Goal: Task Accomplishment & Management: Complete application form

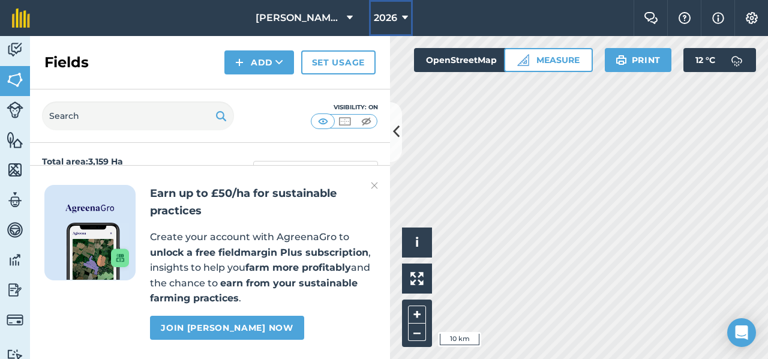
click at [383, 14] on span "2026" at bounding box center [385, 18] width 23 height 14
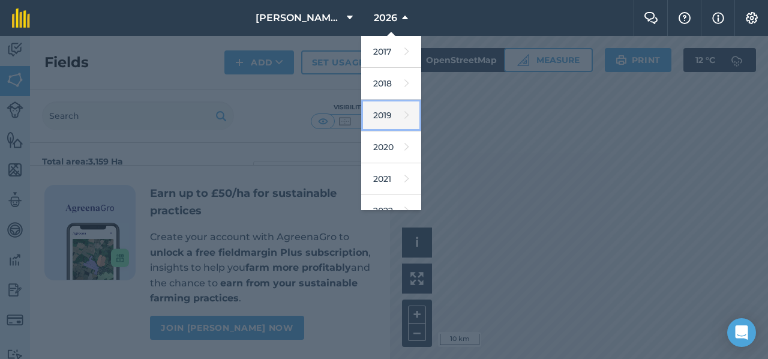
click at [390, 109] on link "2019" at bounding box center [391, 116] width 60 height 32
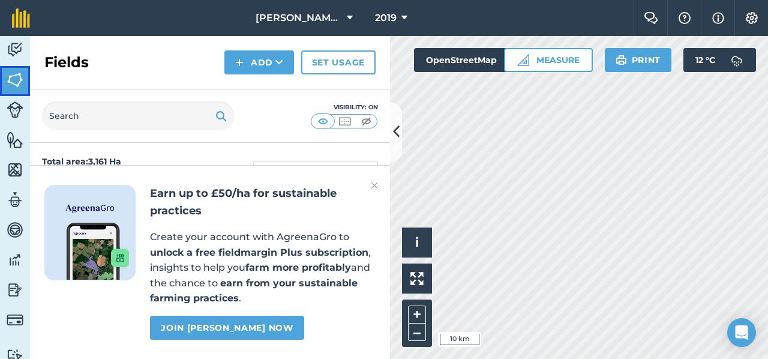
click at [16, 76] on img at bounding box center [15, 80] width 17 height 18
click at [373, 185] on img at bounding box center [374, 185] width 7 height 14
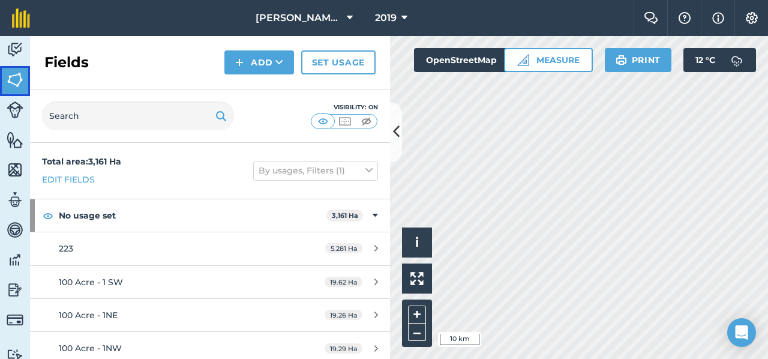
click at [15, 74] on img at bounding box center [15, 80] width 17 height 18
click at [400, 133] on button at bounding box center [396, 132] width 12 height 60
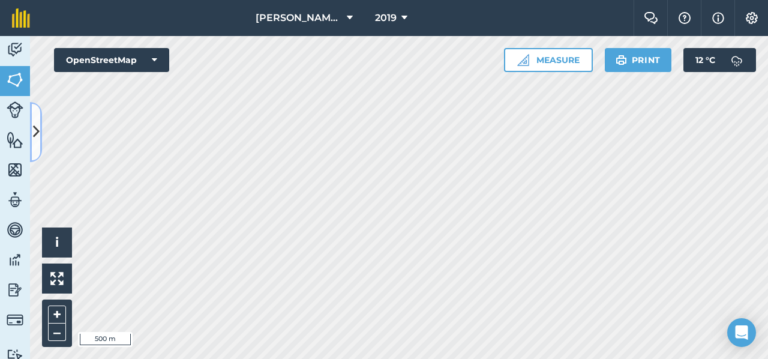
click at [34, 133] on icon at bounding box center [36, 131] width 7 height 21
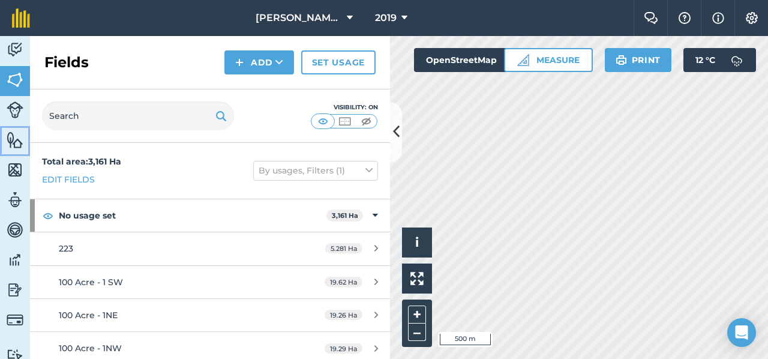
click at [14, 142] on img at bounding box center [15, 140] width 17 height 18
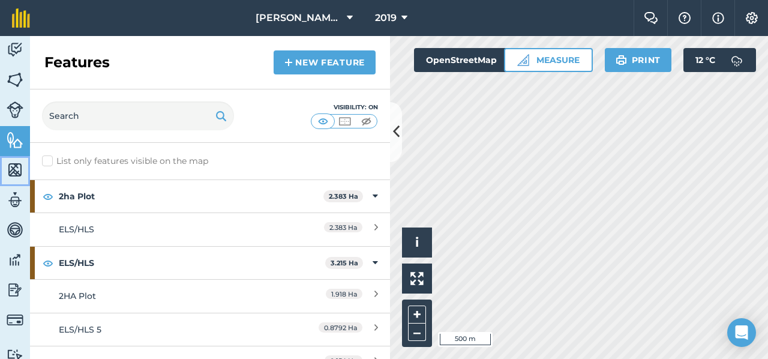
click at [13, 170] on img at bounding box center [15, 170] width 17 height 18
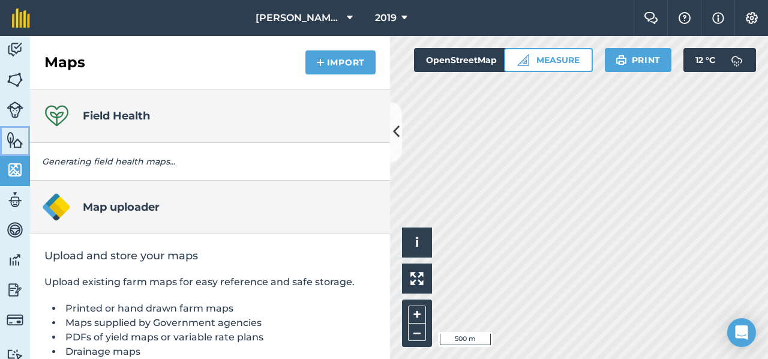
click at [13, 146] on img at bounding box center [15, 140] width 17 height 18
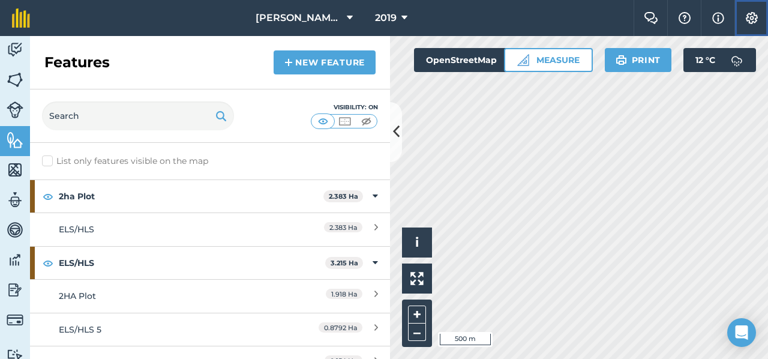
click at [757, 19] on img at bounding box center [752, 18] width 14 height 12
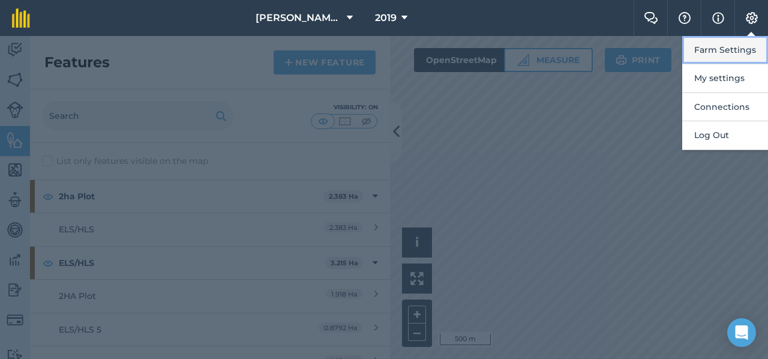
click at [735, 51] on button "Farm Settings" at bounding box center [725, 50] width 86 height 28
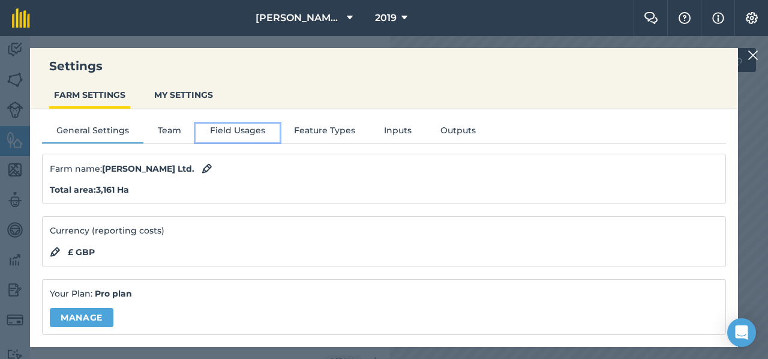
click at [245, 134] on button "Field Usages" at bounding box center [238, 133] width 84 height 18
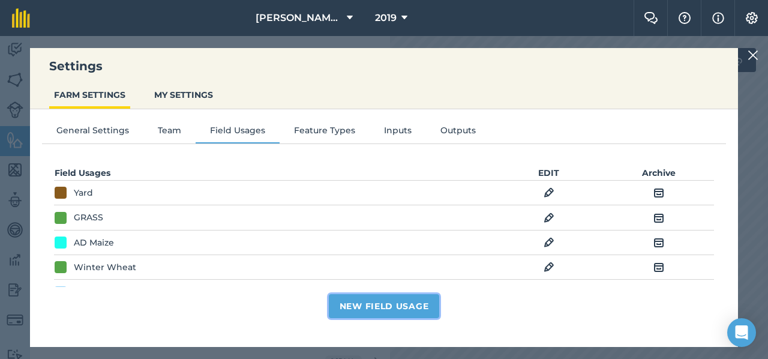
click at [381, 310] on button "New Field Usage" at bounding box center [384, 306] width 111 height 24
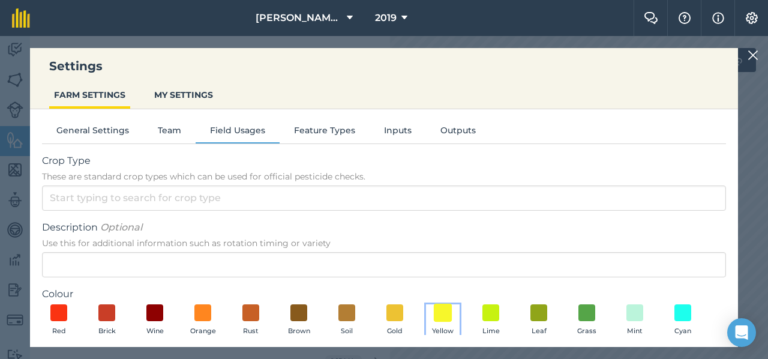
click at [445, 316] on span at bounding box center [443, 312] width 19 height 19
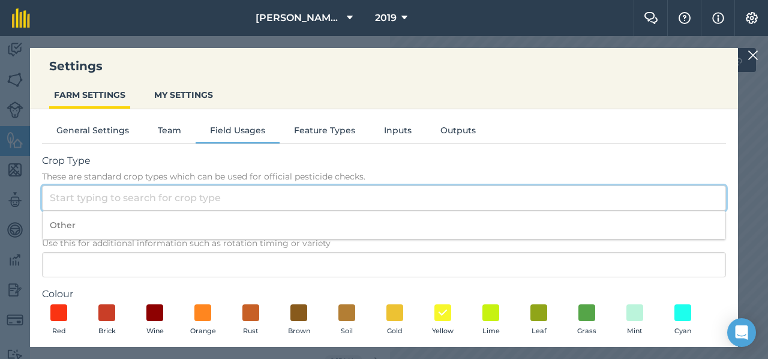
click at [134, 197] on input "Crop Type These are standard crop types which can be used for official pesticid…" at bounding box center [384, 197] width 684 height 25
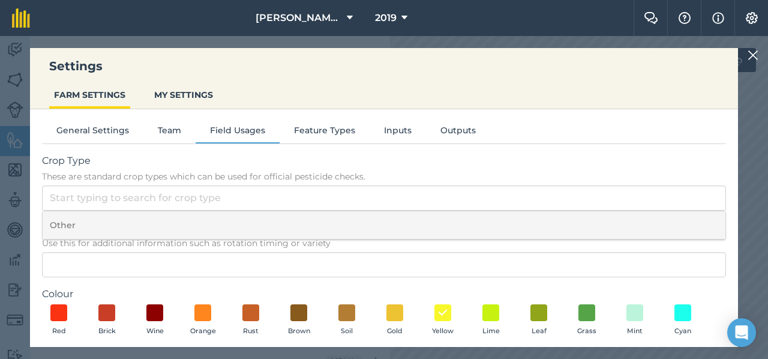
click at [125, 227] on li "Other" at bounding box center [384, 225] width 683 height 28
type input "Other"
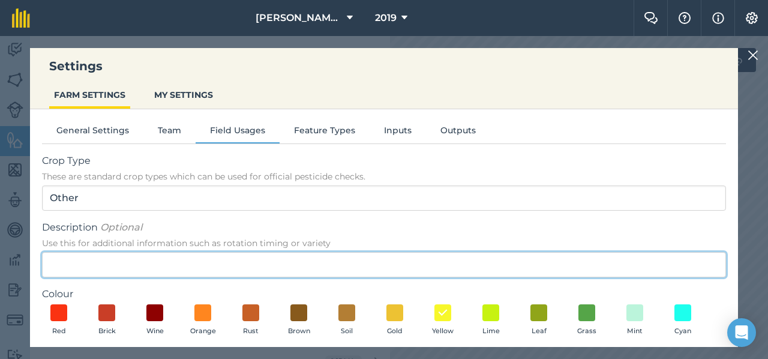
click at [109, 262] on input "Description Optional Use this for additional information such as rotation timin…" at bounding box center [384, 264] width 684 height 25
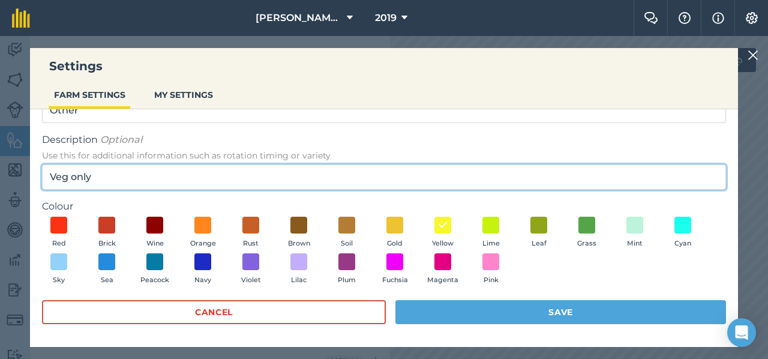
scroll to position [88, 0]
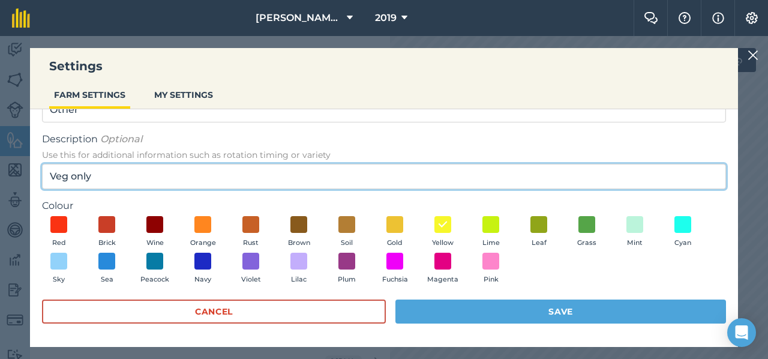
type input "Veg only"
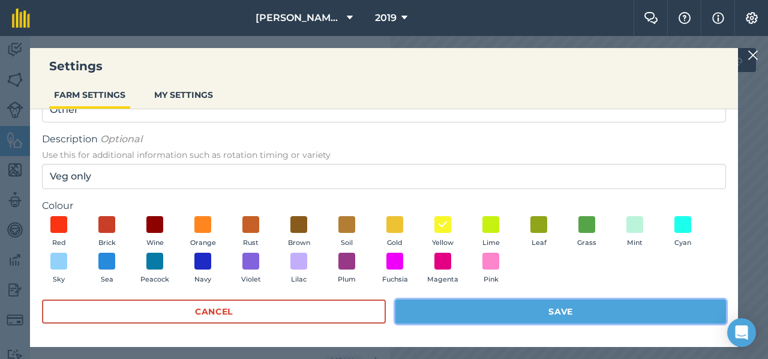
click at [493, 313] on button "Save" at bounding box center [561, 311] width 331 height 24
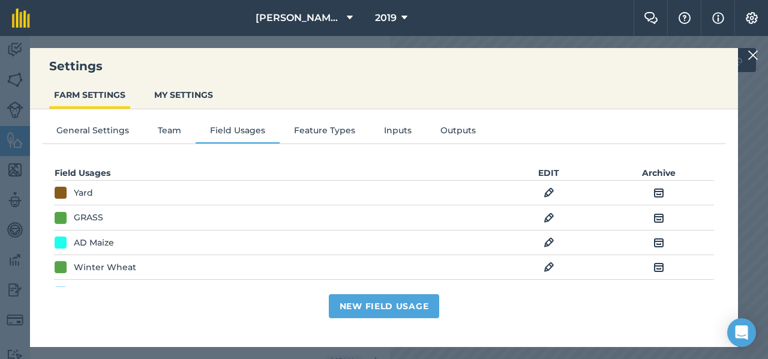
scroll to position [0, 0]
click at [367, 302] on button "New Field Usage" at bounding box center [384, 306] width 111 height 24
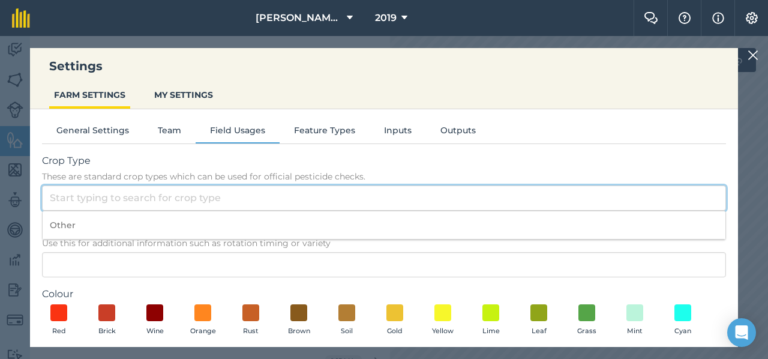
click at [217, 191] on input "Crop Type These are standard crop types which can be used for official pesticid…" at bounding box center [384, 197] width 684 height 25
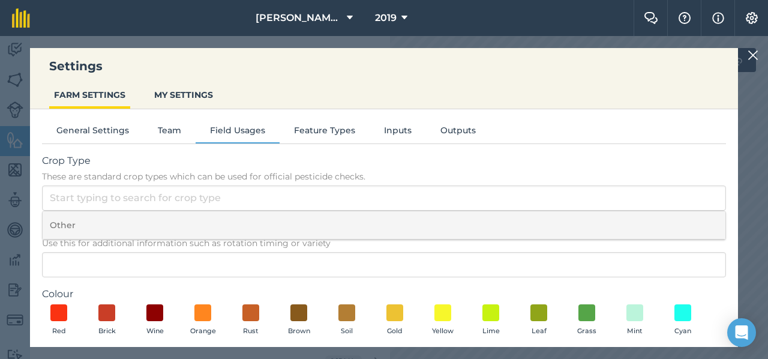
click at [202, 226] on li "Other" at bounding box center [384, 225] width 683 height 28
type input "Other"
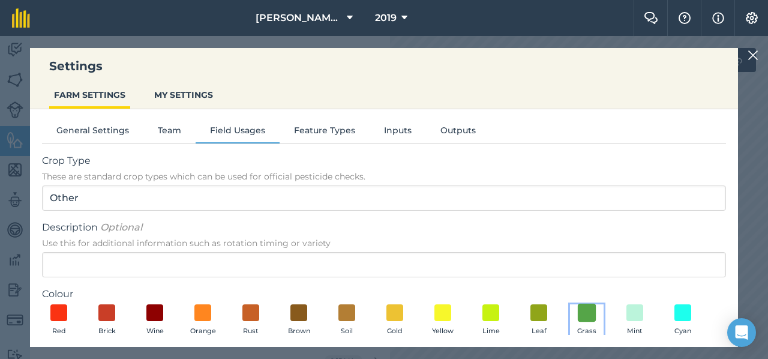
click at [588, 315] on span at bounding box center [587, 312] width 19 height 19
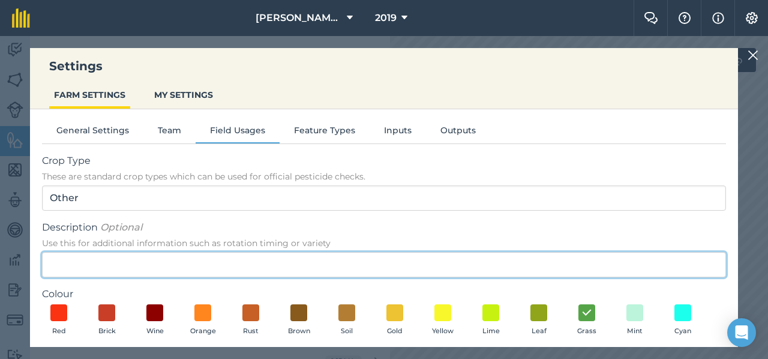
click at [270, 257] on input "Description Optional Use this for additional information such as rotation timin…" at bounding box center [384, 264] width 684 height 25
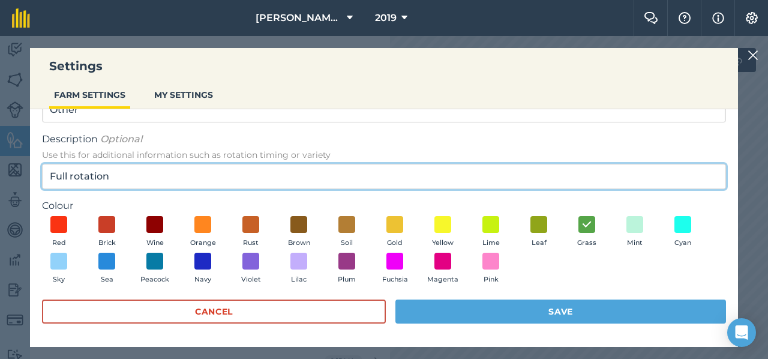
type input "Full rotation"
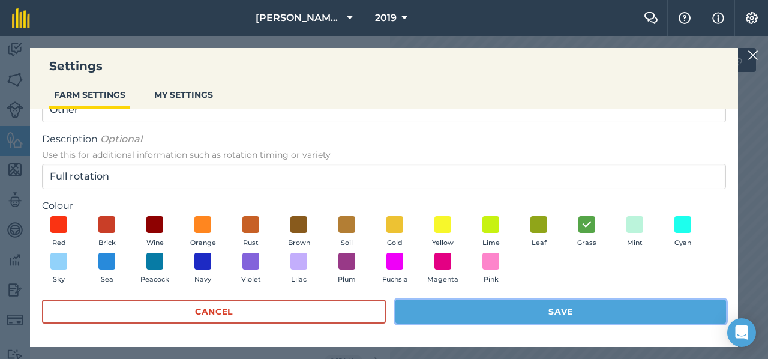
click at [479, 307] on button "Save" at bounding box center [561, 311] width 331 height 24
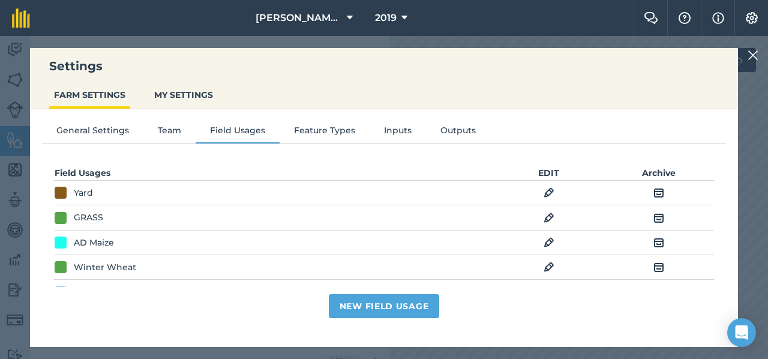
scroll to position [0, 0]
click at [373, 304] on button "New Field Usage" at bounding box center [384, 306] width 111 height 24
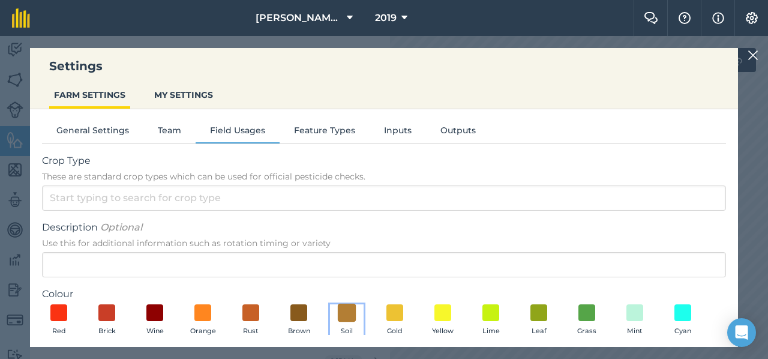
click at [341, 315] on span at bounding box center [347, 312] width 19 height 19
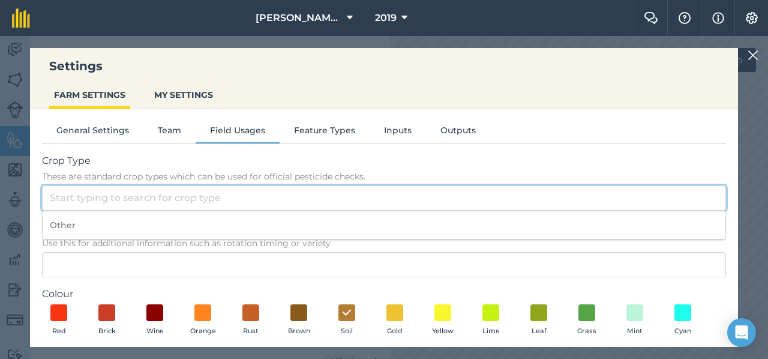
click at [149, 200] on input "Crop Type These are standard crop types which can be used for official pesticid…" at bounding box center [384, 197] width 684 height 25
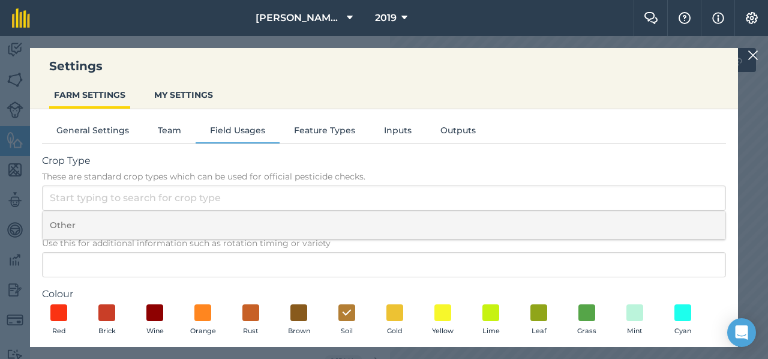
click at [143, 224] on li "Other" at bounding box center [384, 225] width 683 height 28
type input "Other"
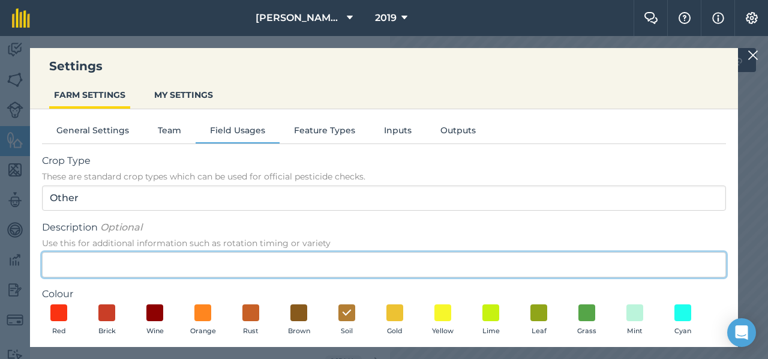
click at [142, 261] on input "Description Optional Use this for additional information such as rotation timin…" at bounding box center [384, 264] width 684 height 25
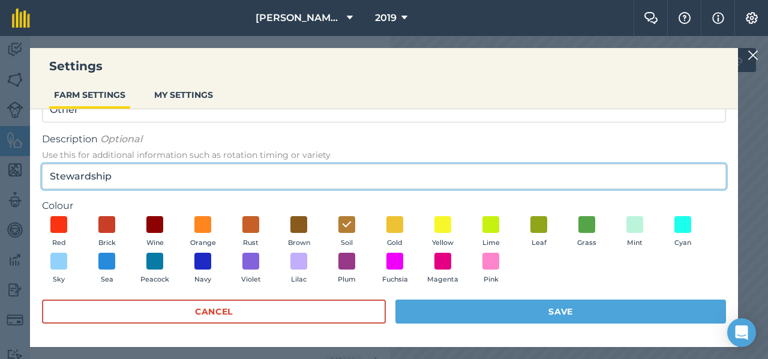
type input "Stewardship"
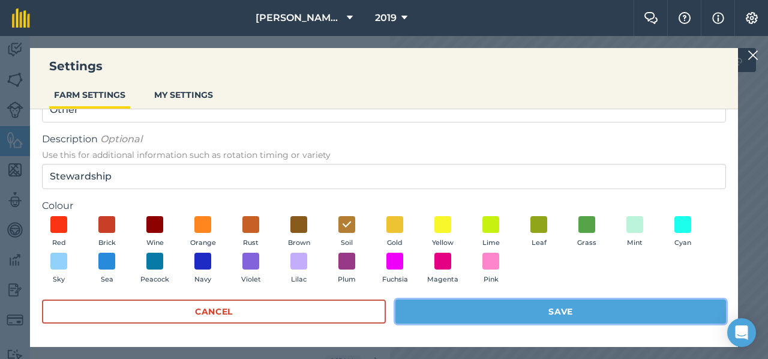
click at [517, 311] on button "Save" at bounding box center [561, 311] width 331 height 24
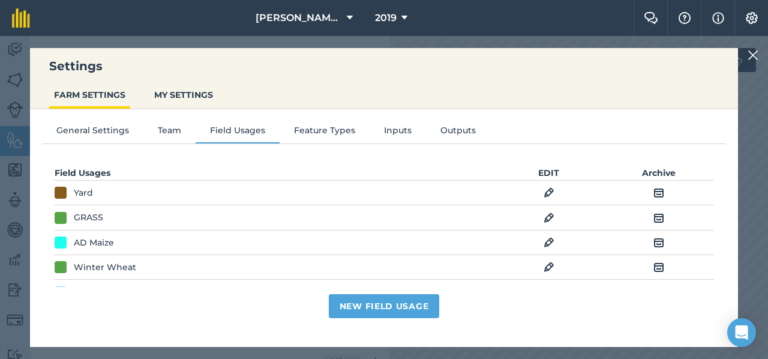
scroll to position [0, 0]
click at [753, 57] on img at bounding box center [753, 55] width 11 height 14
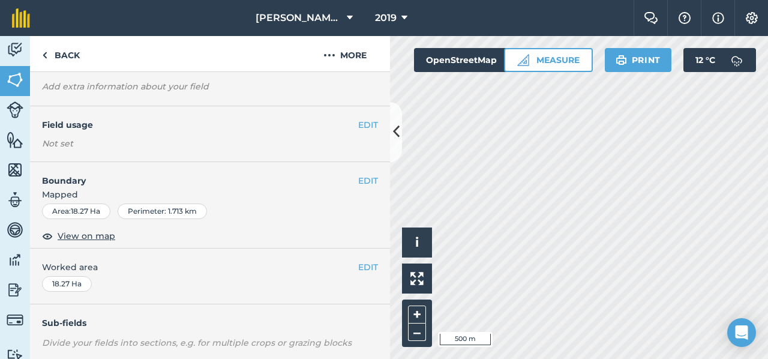
scroll to position [74, 0]
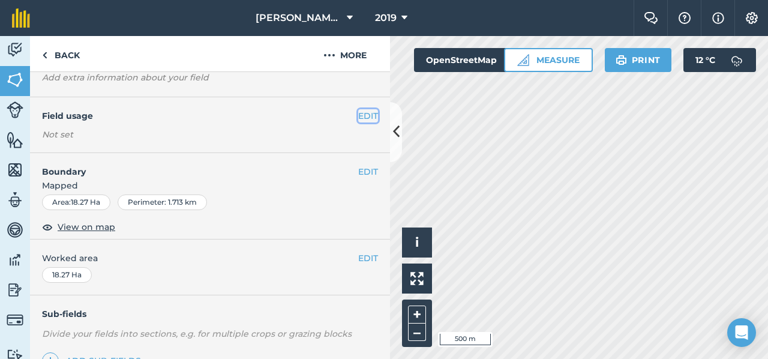
click at [358, 112] on button "EDIT" at bounding box center [368, 115] width 20 height 13
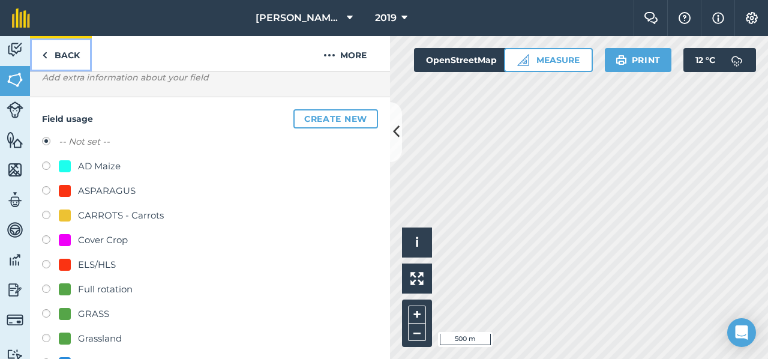
click at [69, 58] on link "Back" at bounding box center [61, 53] width 62 height 35
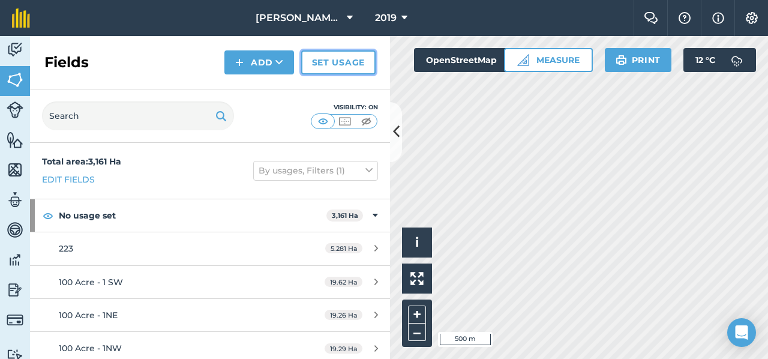
click at [343, 63] on link "Set usage" at bounding box center [338, 62] width 74 height 24
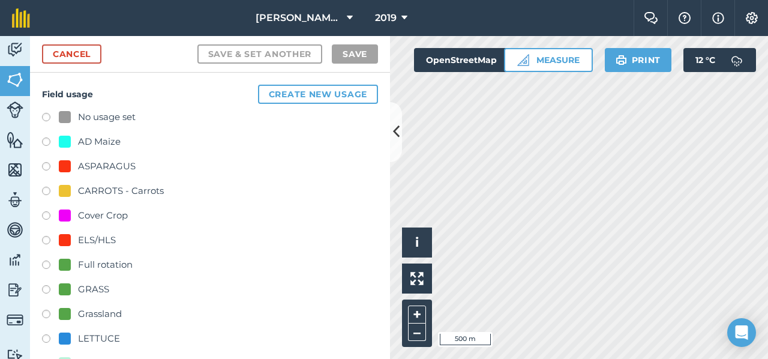
click at [85, 262] on div "Full rotation" at bounding box center [105, 264] width 55 height 14
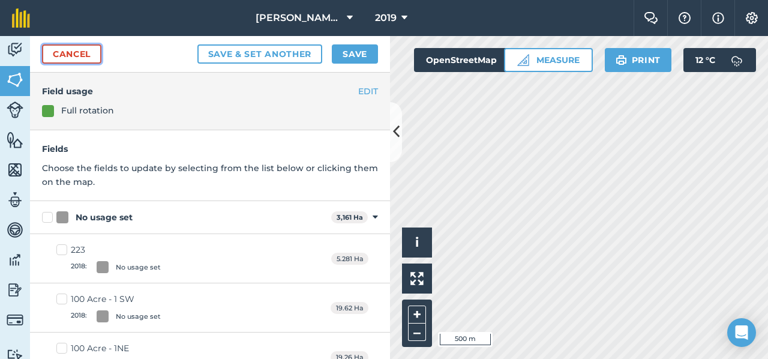
click at [96, 56] on link "Cancel" at bounding box center [71, 53] width 59 height 19
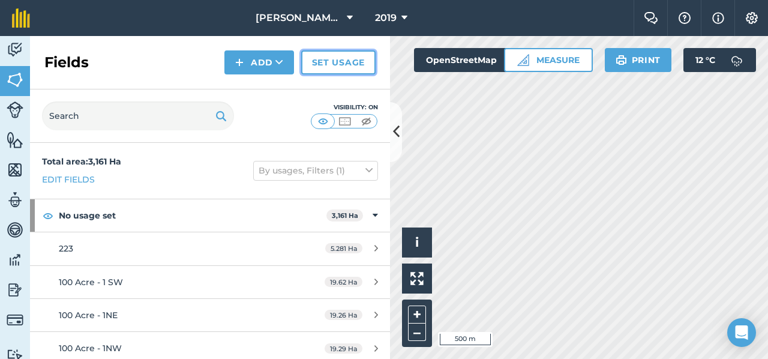
click at [324, 64] on link "Set usage" at bounding box center [338, 62] width 74 height 24
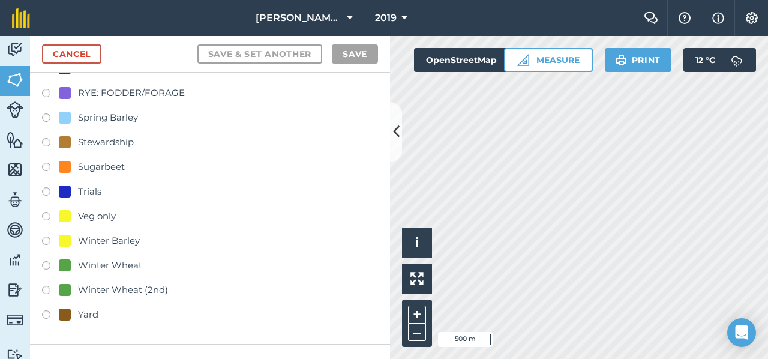
scroll to position [444, 0]
click at [44, 214] on label at bounding box center [50, 217] width 17 height 12
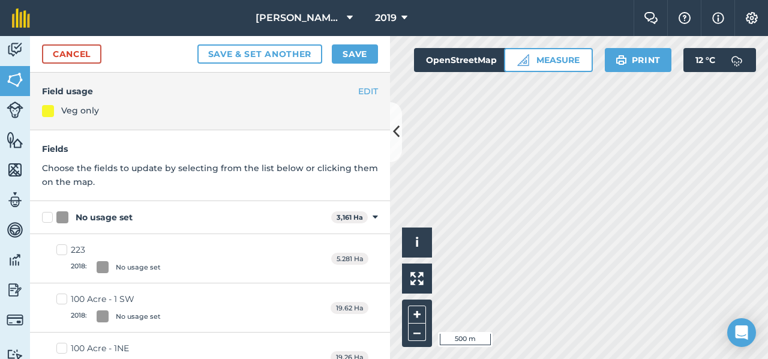
scroll to position [0, 0]
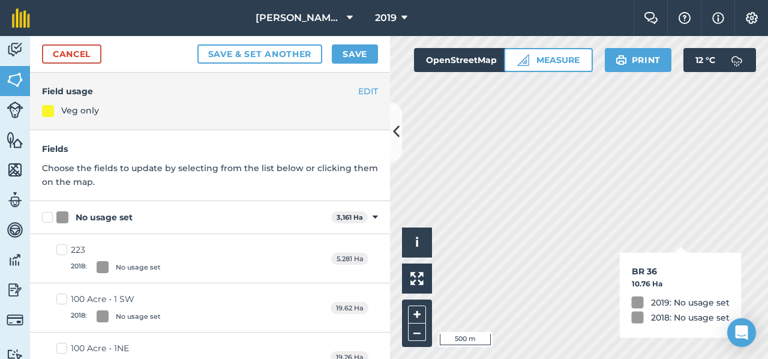
checkbox input "true"
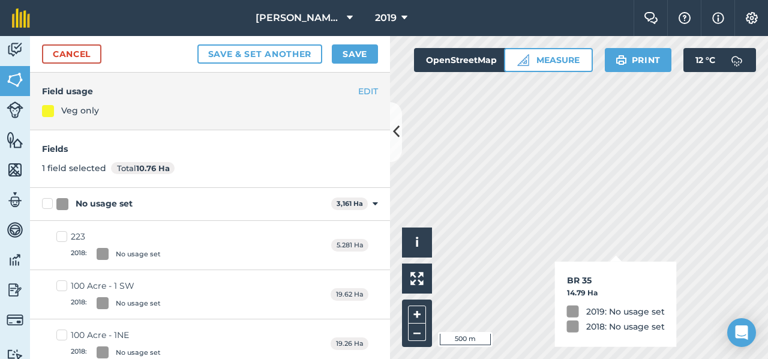
checkbox input "true"
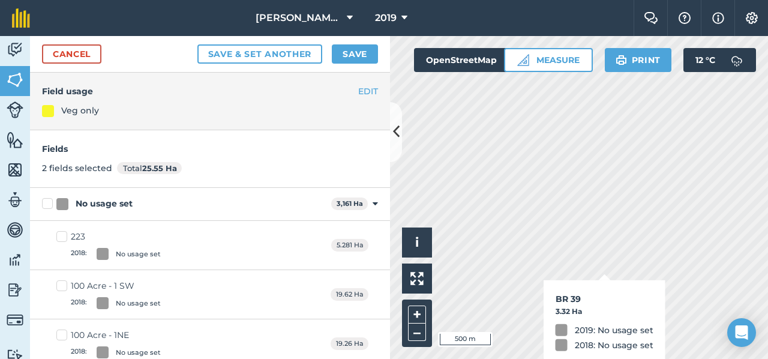
checkbox input "true"
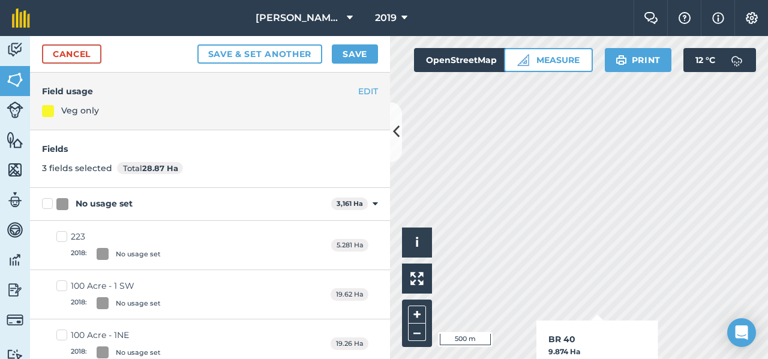
checkbox input "true"
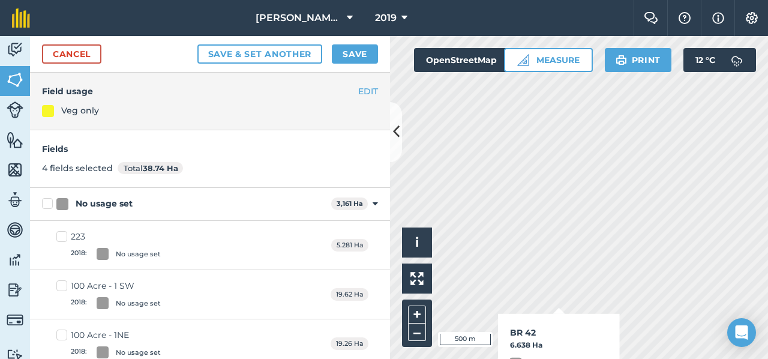
checkbox input "true"
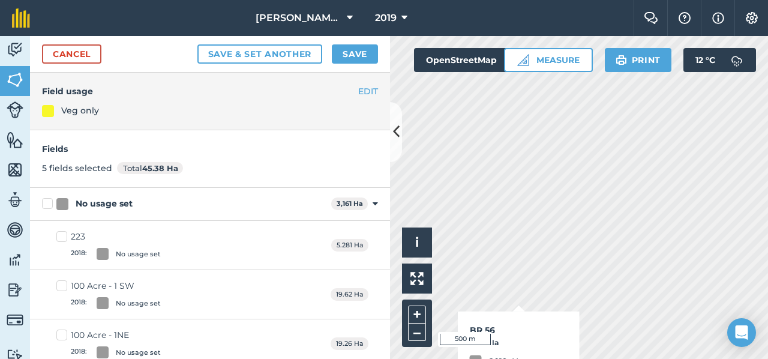
checkbox input "true"
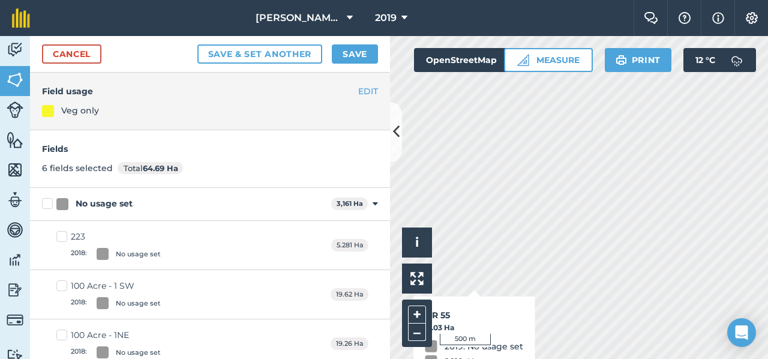
checkbox input "true"
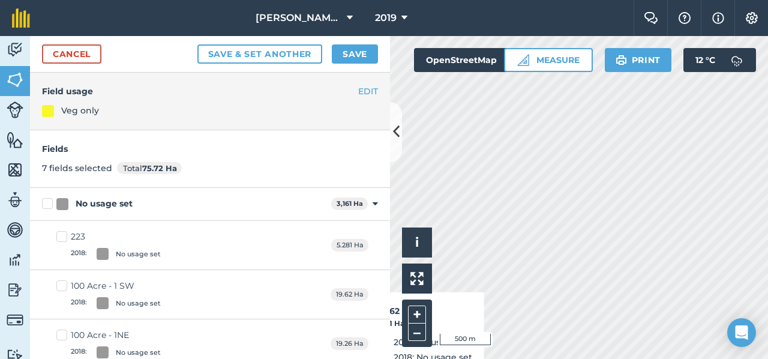
checkbox input "true"
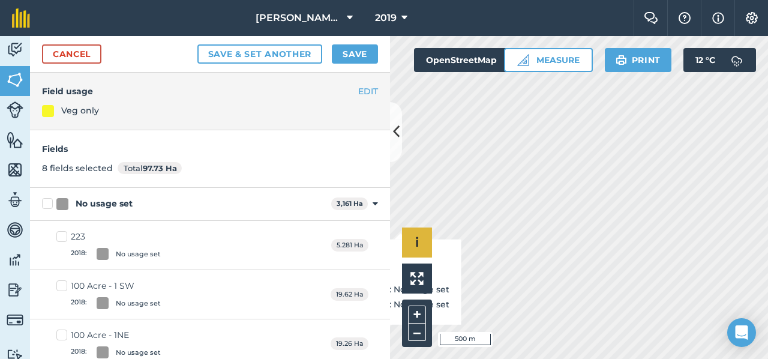
checkbox input "true"
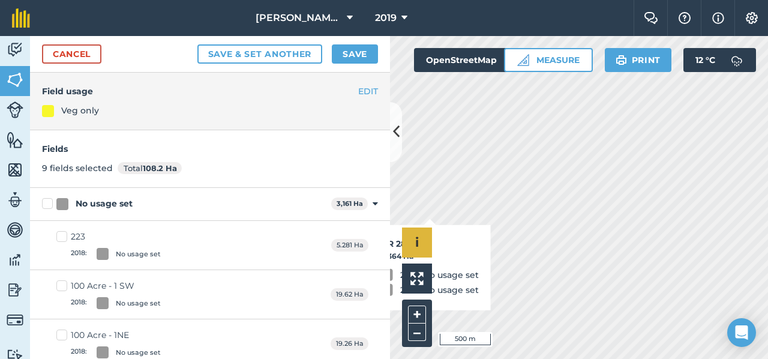
checkbox input "true"
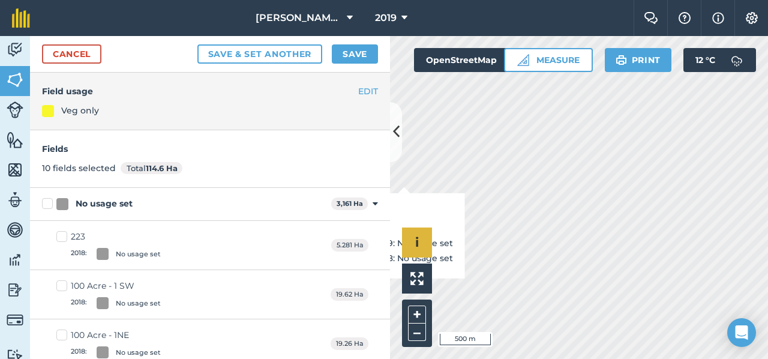
checkbox input "true"
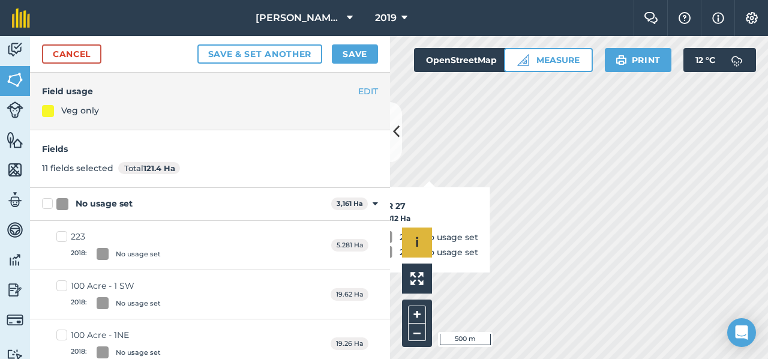
checkbox input "true"
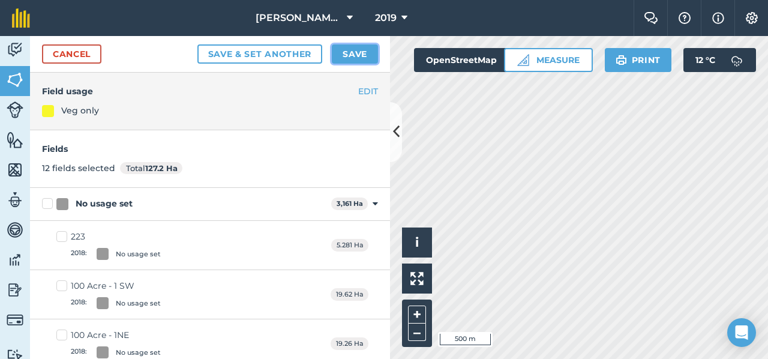
click at [356, 49] on button "Save" at bounding box center [355, 53] width 46 height 19
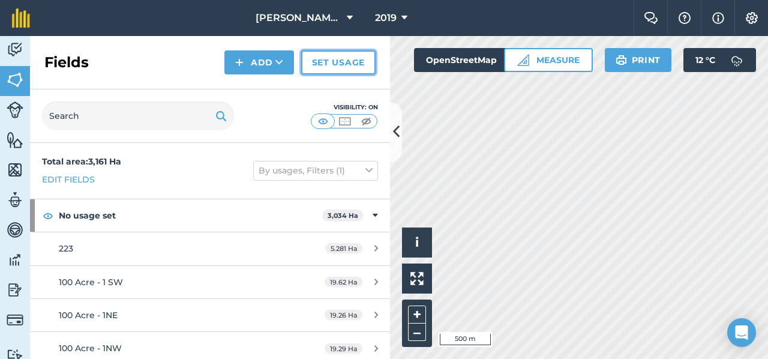
click at [346, 59] on link "Set usage" at bounding box center [338, 62] width 74 height 24
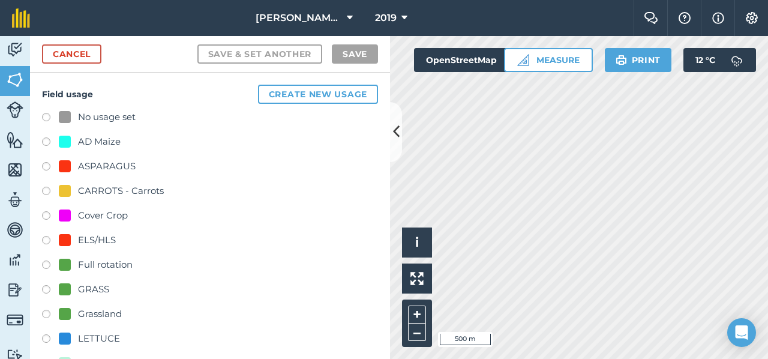
click at [110, 265] on div "Full rotation" at bounding box center [105, 264] width 55 height 14
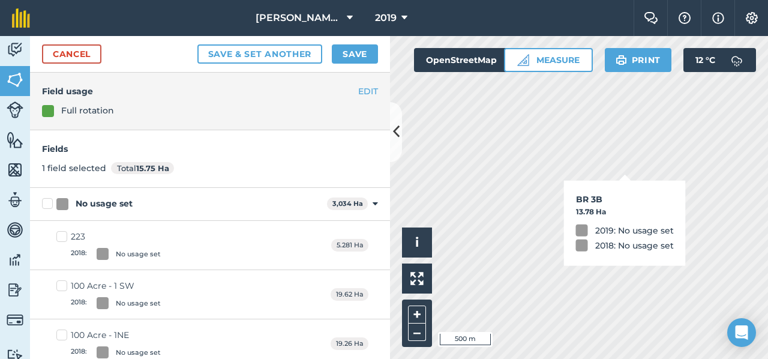
checkbox input "true"
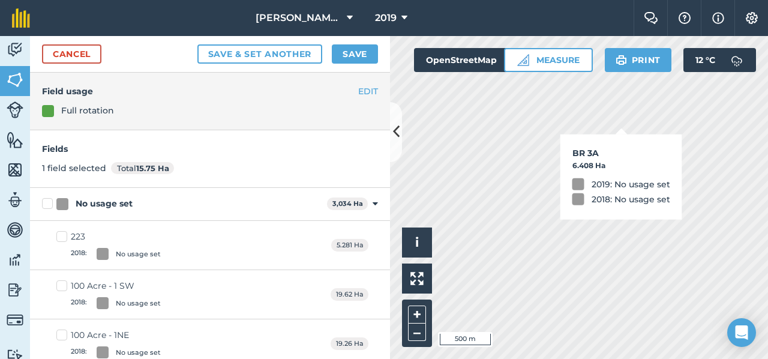
checkbox input "true"
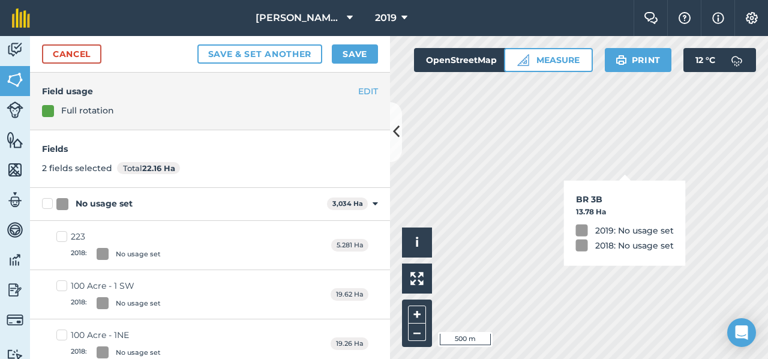
checkbox input "true"
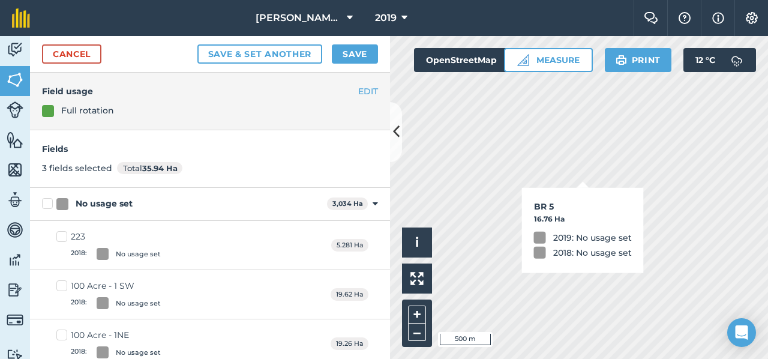
checkbox input "true"
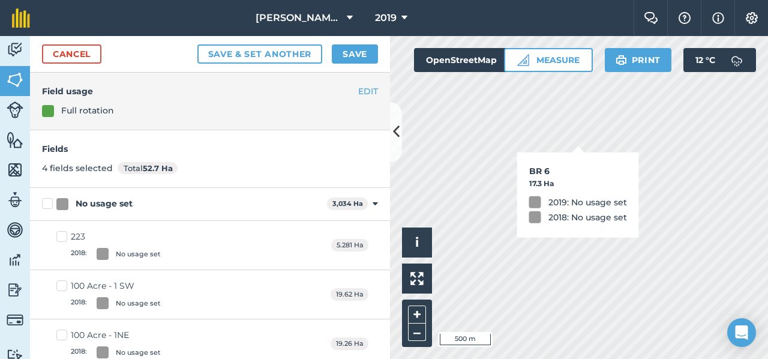
checkbox input "true"
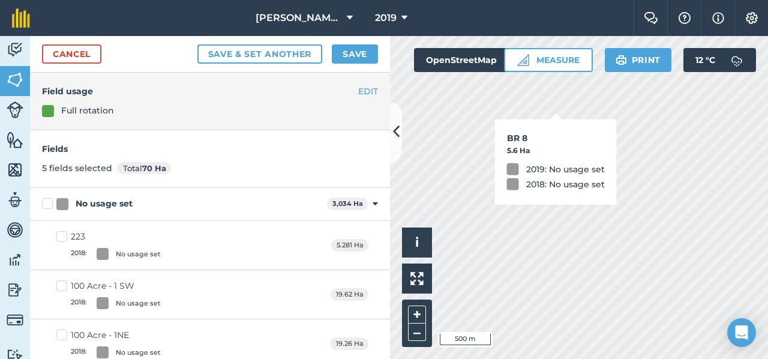
checkbox input "true"
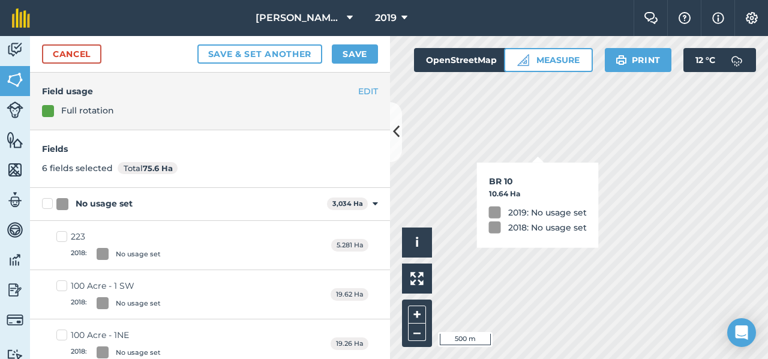
checkbox input "true"
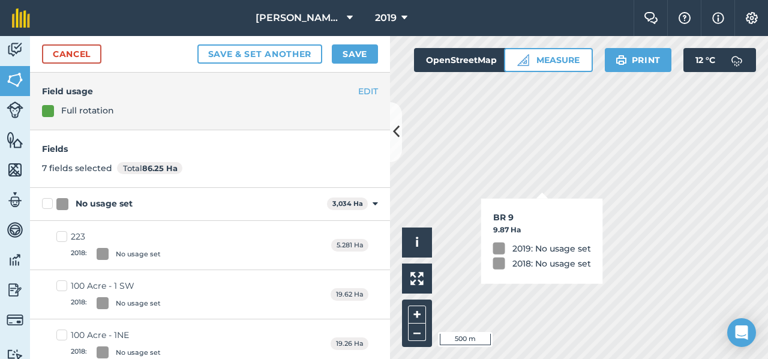
checkbox input "true"
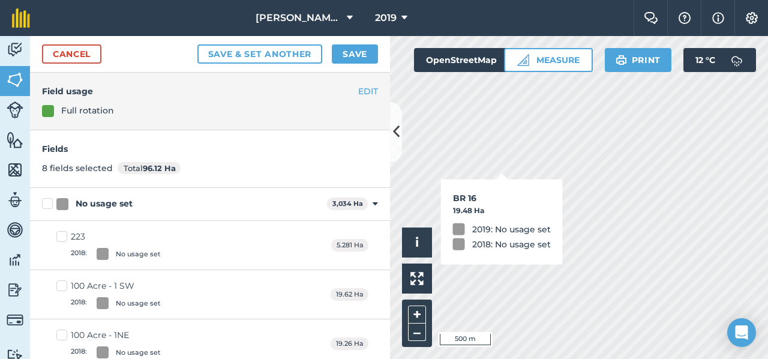
checkbox input "true"
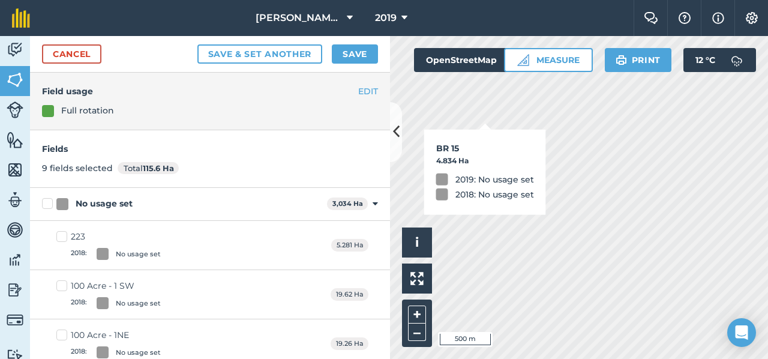
checkbox input "true"
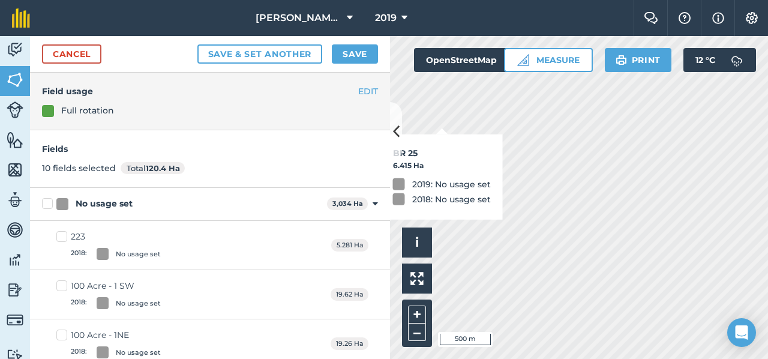
checkbox input "true"
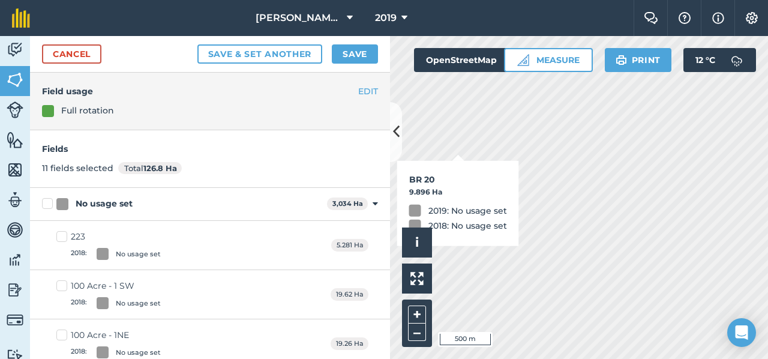
checkbox input "true"
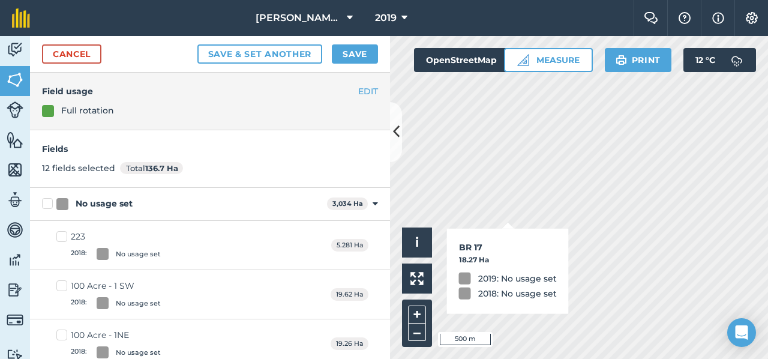
checkbox input "true"
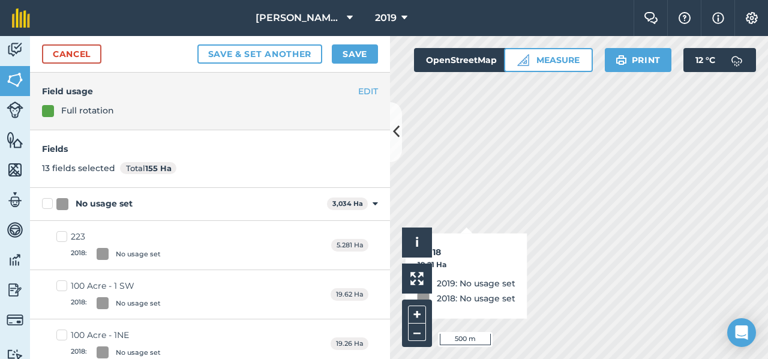
checkbox input "true"
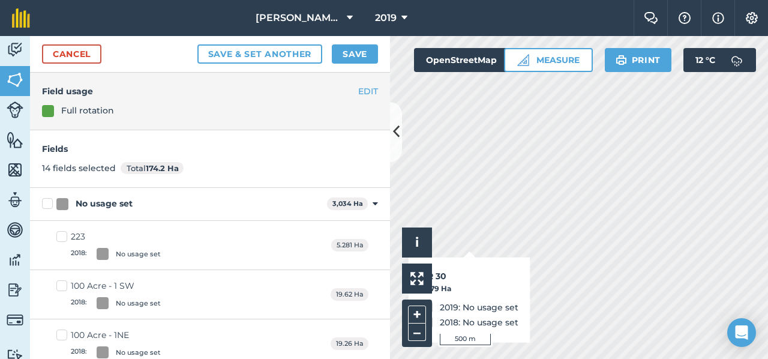
checkbox input "true"
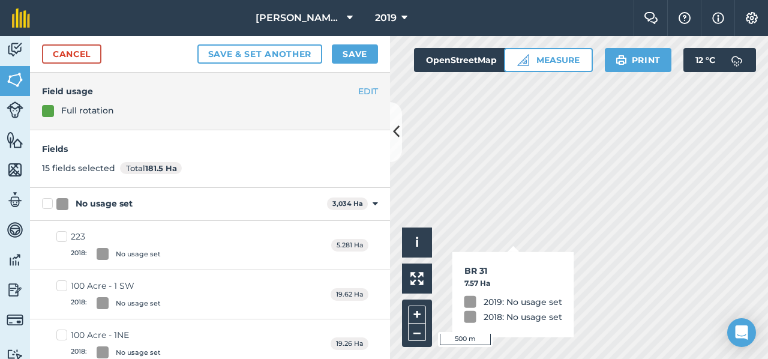
checkbox input "true"
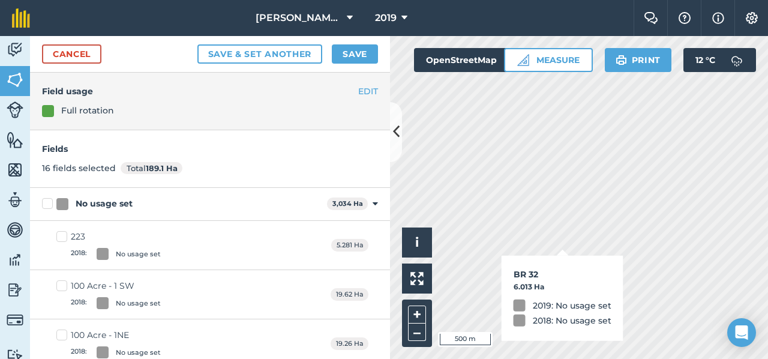
checkbox input "true"
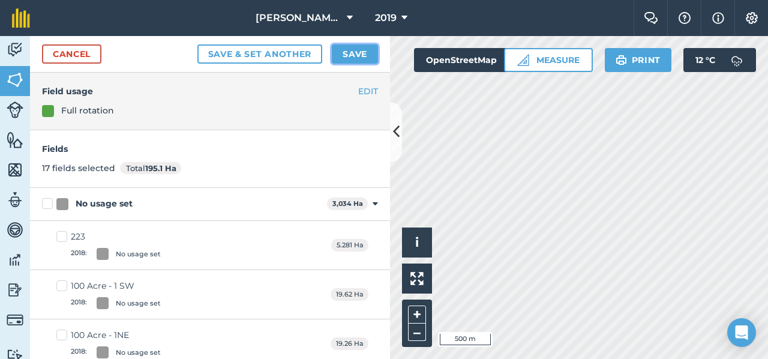
click at [365, 56] on button "Save" at bounding box center [355, 53] width 46 height 19
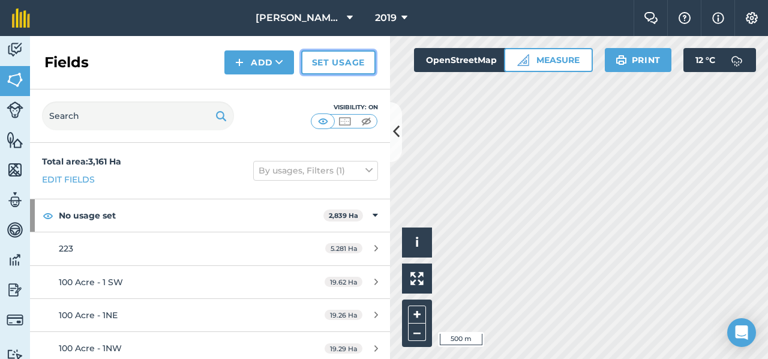
click at [326, 64] on link "Set usage" at bounding box center [338, 62] width 74 height 24
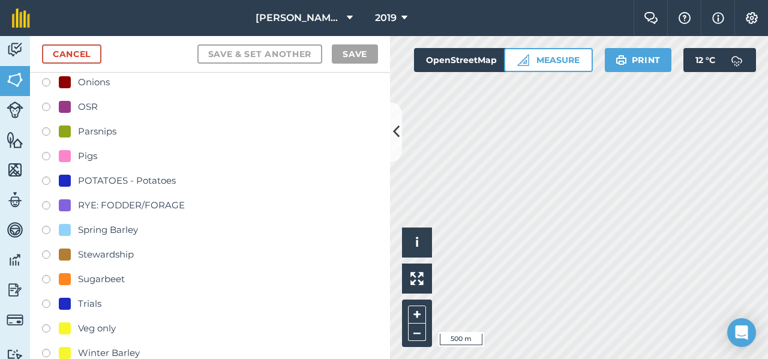
scroll to position [359, 0]
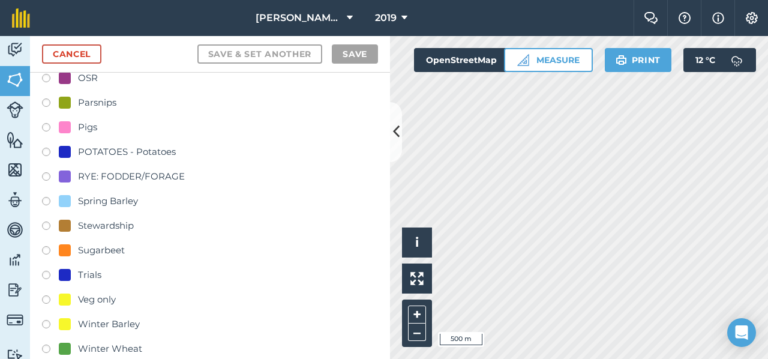
click at [118, 229] on div "Stewardship" at bounding box center [106, 225] width 56 height 14
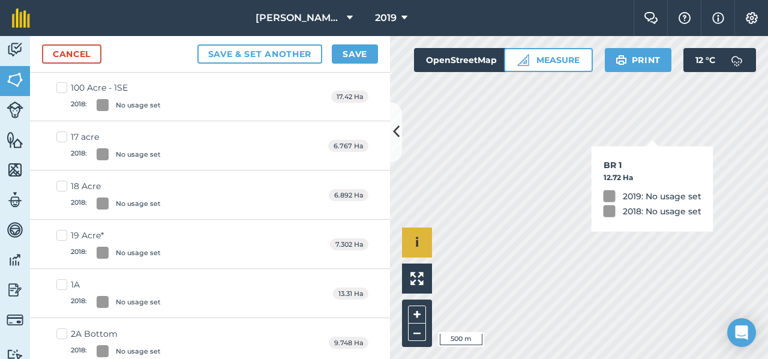
checkbox input "true"
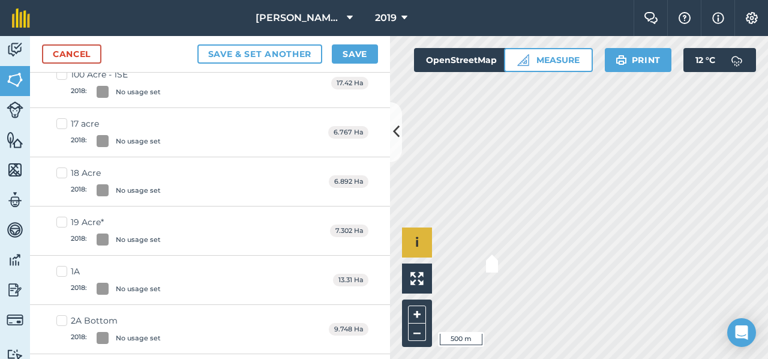
scroll to position [345, 0]
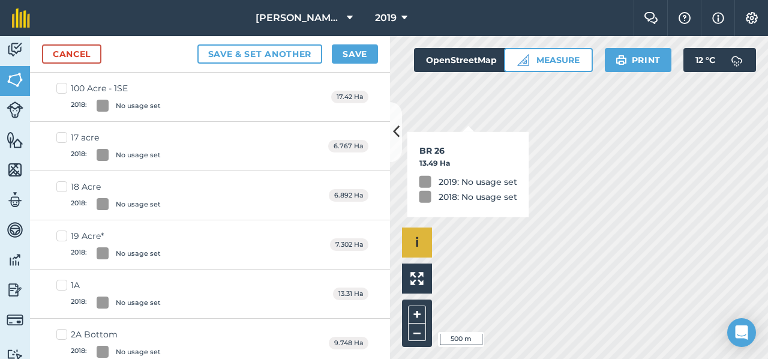
checkbox input "true"
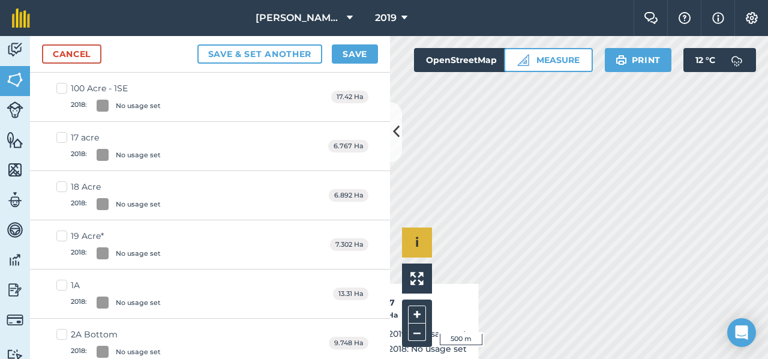
checkbox input "true"
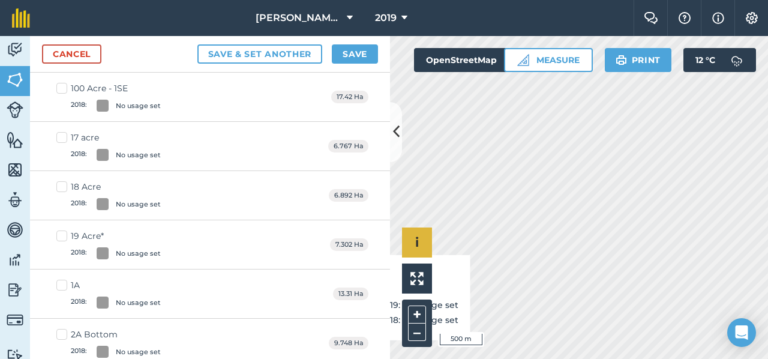
checkbox input "true"
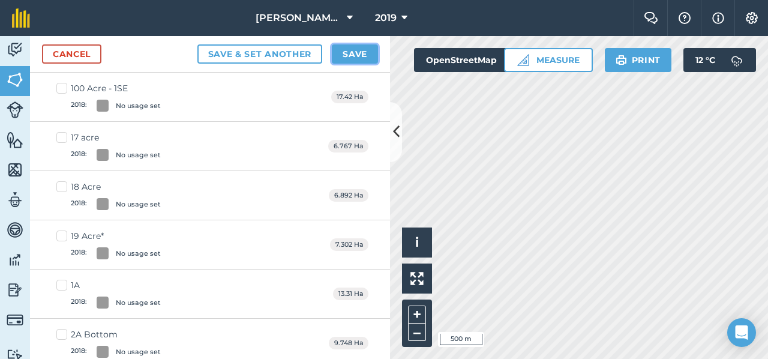
click at [353, 55] on button "Save" at bounding box center [355, 53] width 46 height 19
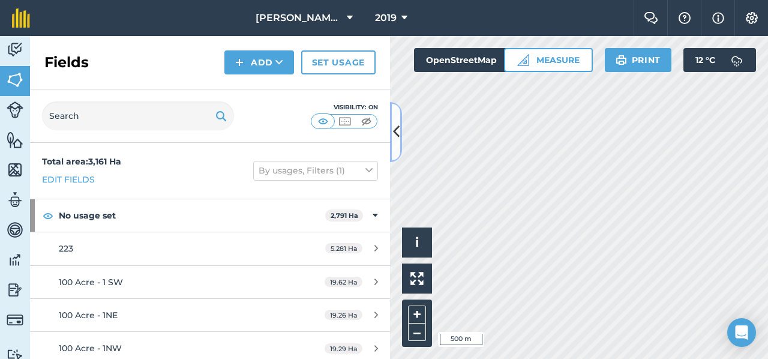
click at [396, 127] on icon at bounding box center [396, 131] width 7 height 21
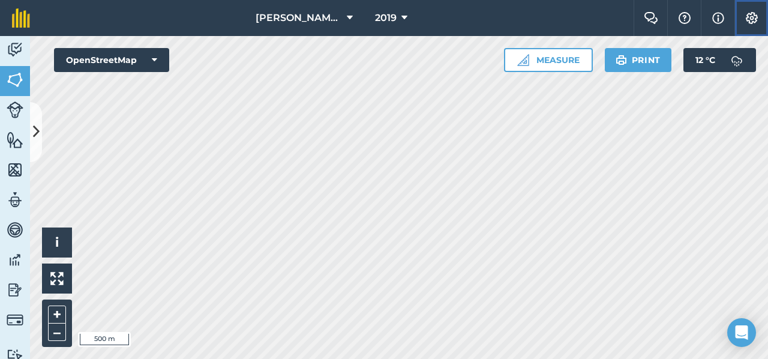
click at [750, 16] on img at bounding box center [752, 18] width 14 height 12
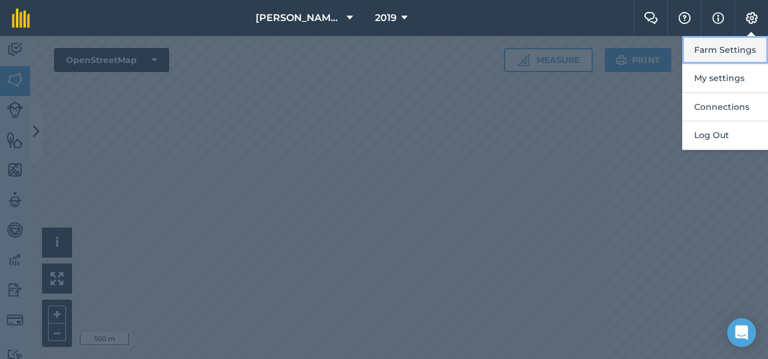
click at [707, 38] on button "Farm Settings" at bounding box center [725, 50] width 86 height 28
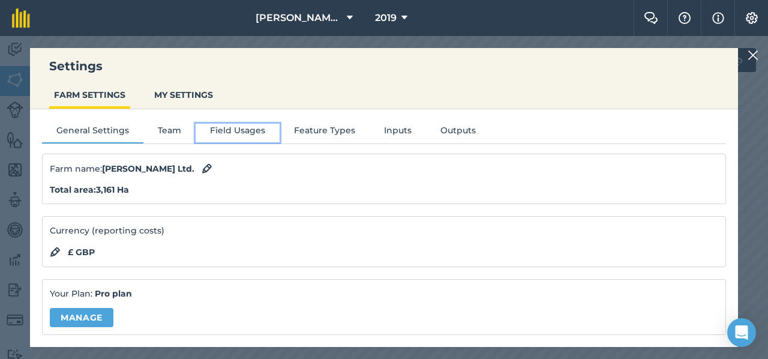
click at [250, 129] on button "Field Usages" at bounding box center [238, 133] width 84 height 18
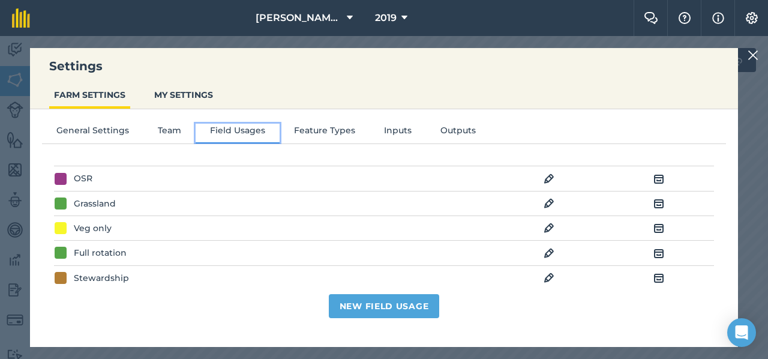
scroll to position [536, 0]
click at [544, 245] on img at bounding box center [549, 252] width 11 height 14
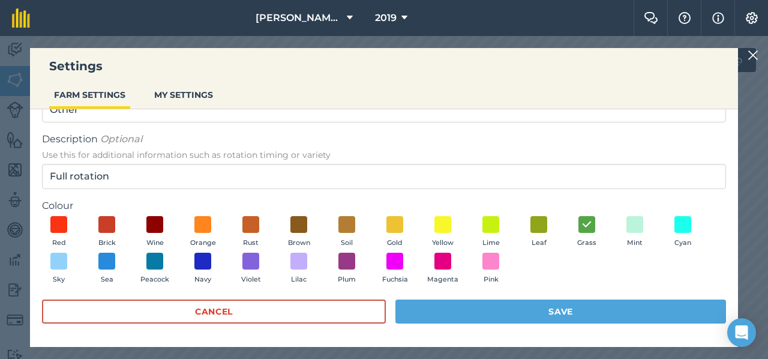
scroll to position [88, 0]
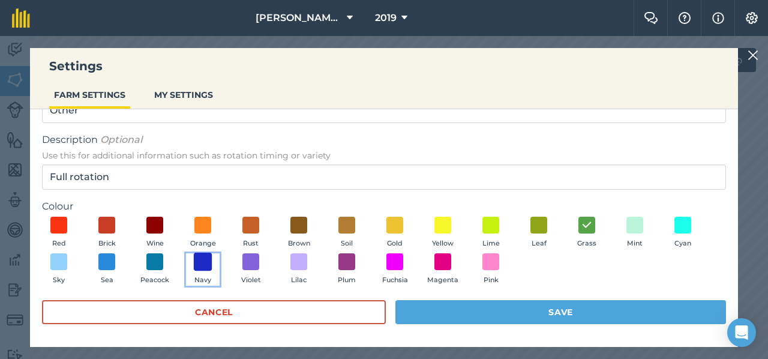
click at [200, 254] on span at bounding box center [203, 262] width 19 height 19
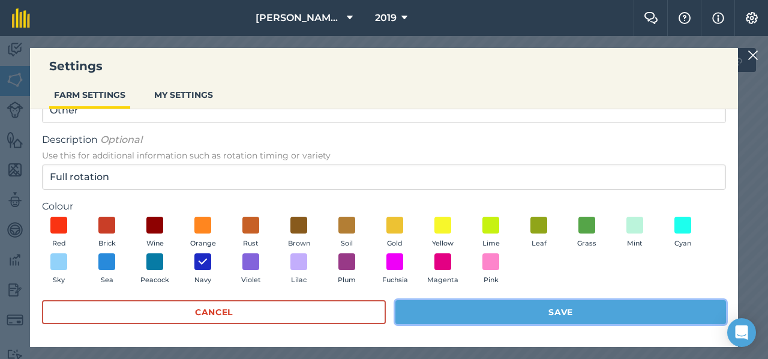
click at [549, 313] on button "Save" at bounding box center [561, 312] width 331 height 24
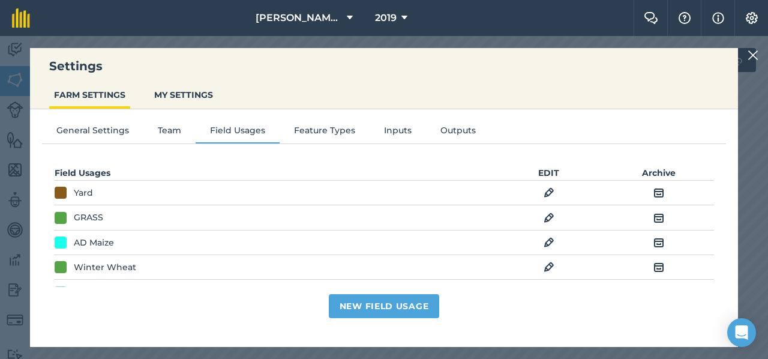
scroll to position [0, 0]
click at [750, 58] on img at bounding box center [753, 55] width 11 height 14
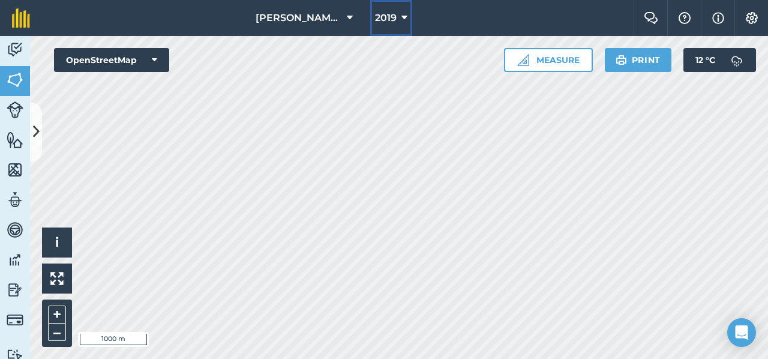
click at [397, 26] on button "2019" at bounding box center [391, 18] width 42 height 36
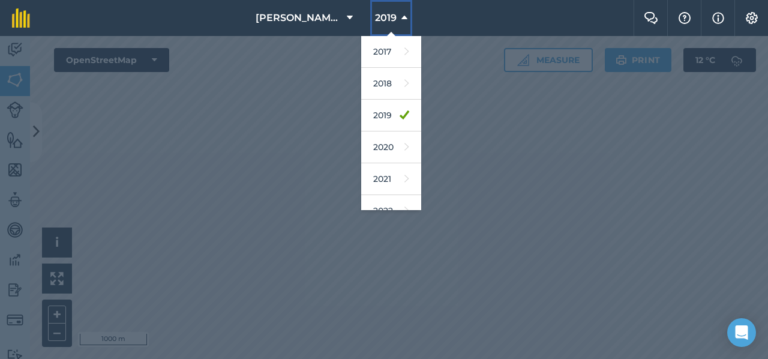
click at [396, 26] on button "2019" at bounding box center [391, 18] width 42 height 36
